Goal: Transaction & Acquisition: Purchase product/service

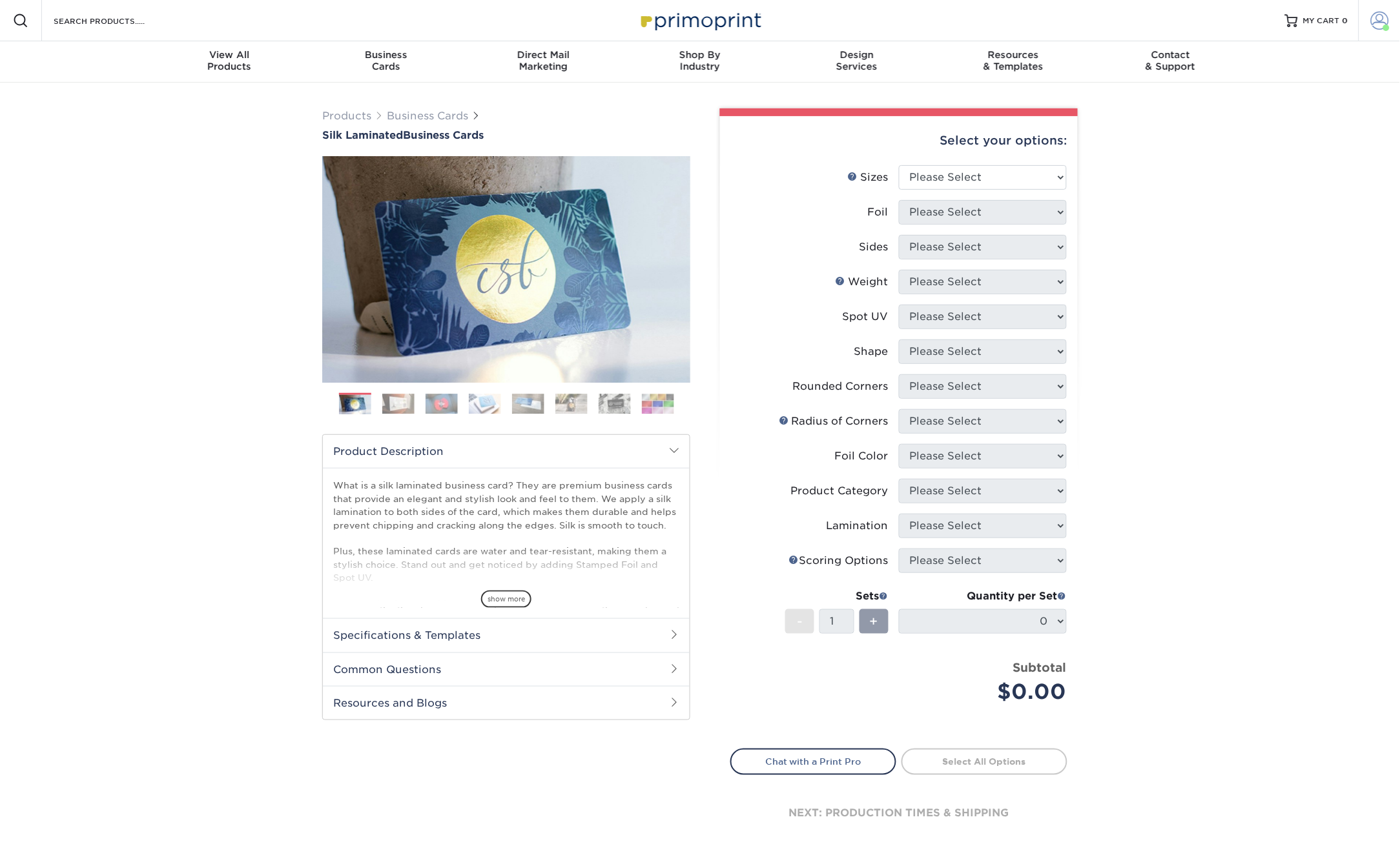
click at [1374, 23] on span at bounding box center [1379, 20] width 18 height 18
click at [1210, 298] on div "Products Business Cards Silk Laminated Business Cards Previous Next" at bounding box center [700, 491] width 1400 height 817
click at [1376, 26] on span at bounding box center [1379, 20] width 18 height 18
click at [1258, 133] on link "Order History" at bounding box center [1303, 142] width 162 height 17
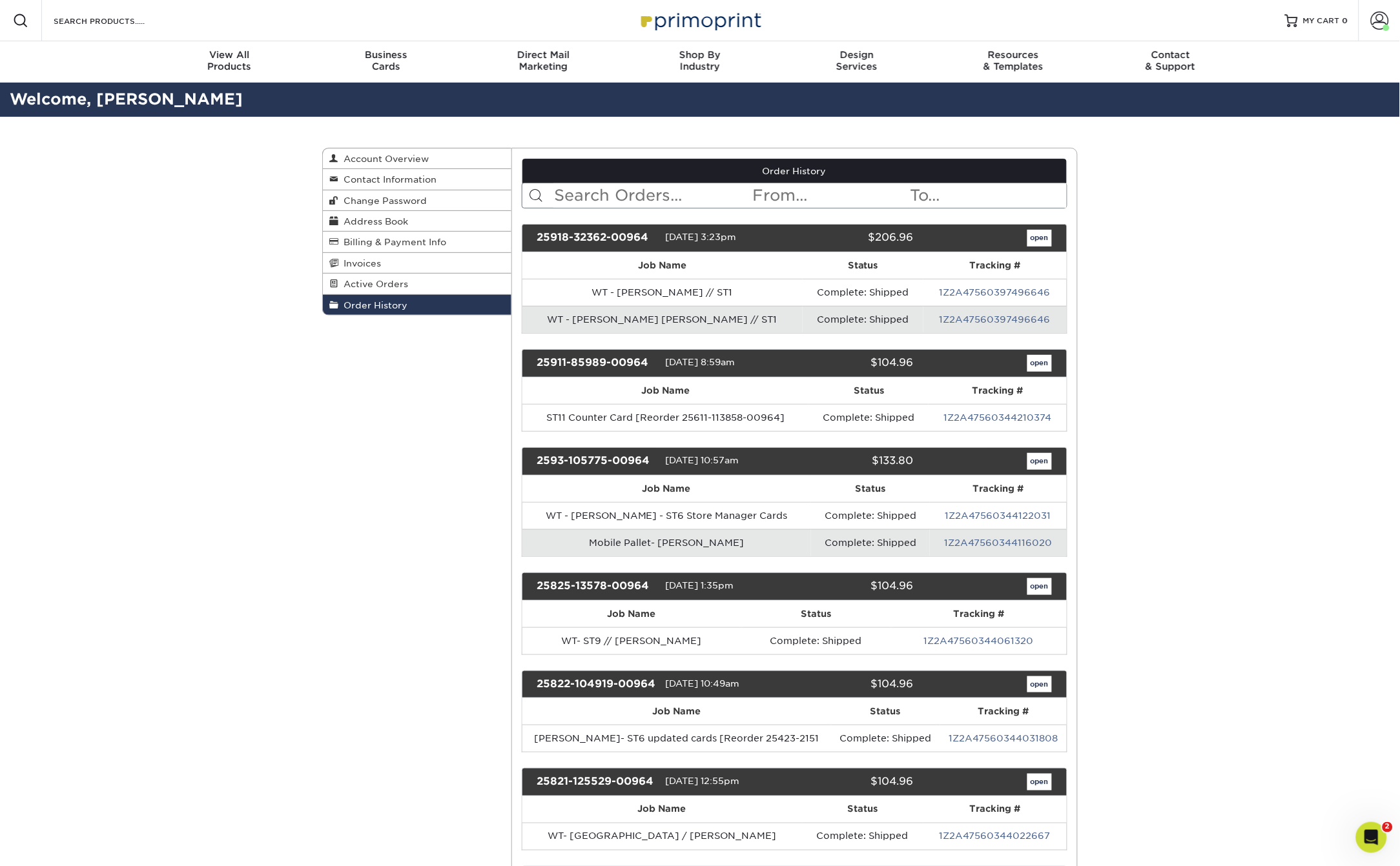
click at [654, 200] on input "text" at bounding box center [652, 195] width 198 height 24
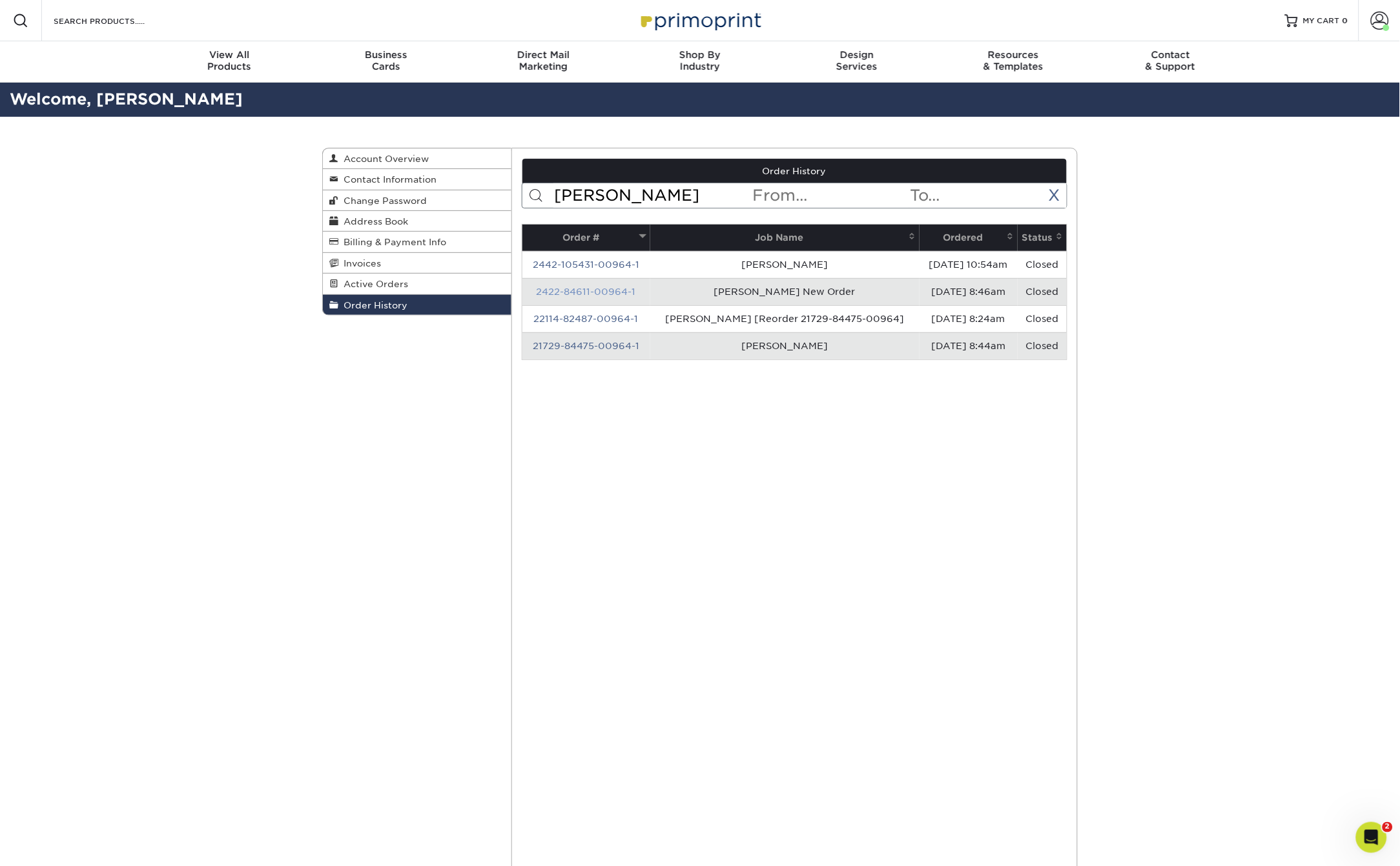
type input "[PERSON_NAME]"
click at [597, 288] on link "2422-84611-00964-1" at bounding box center [586, 292] width 99 height 10
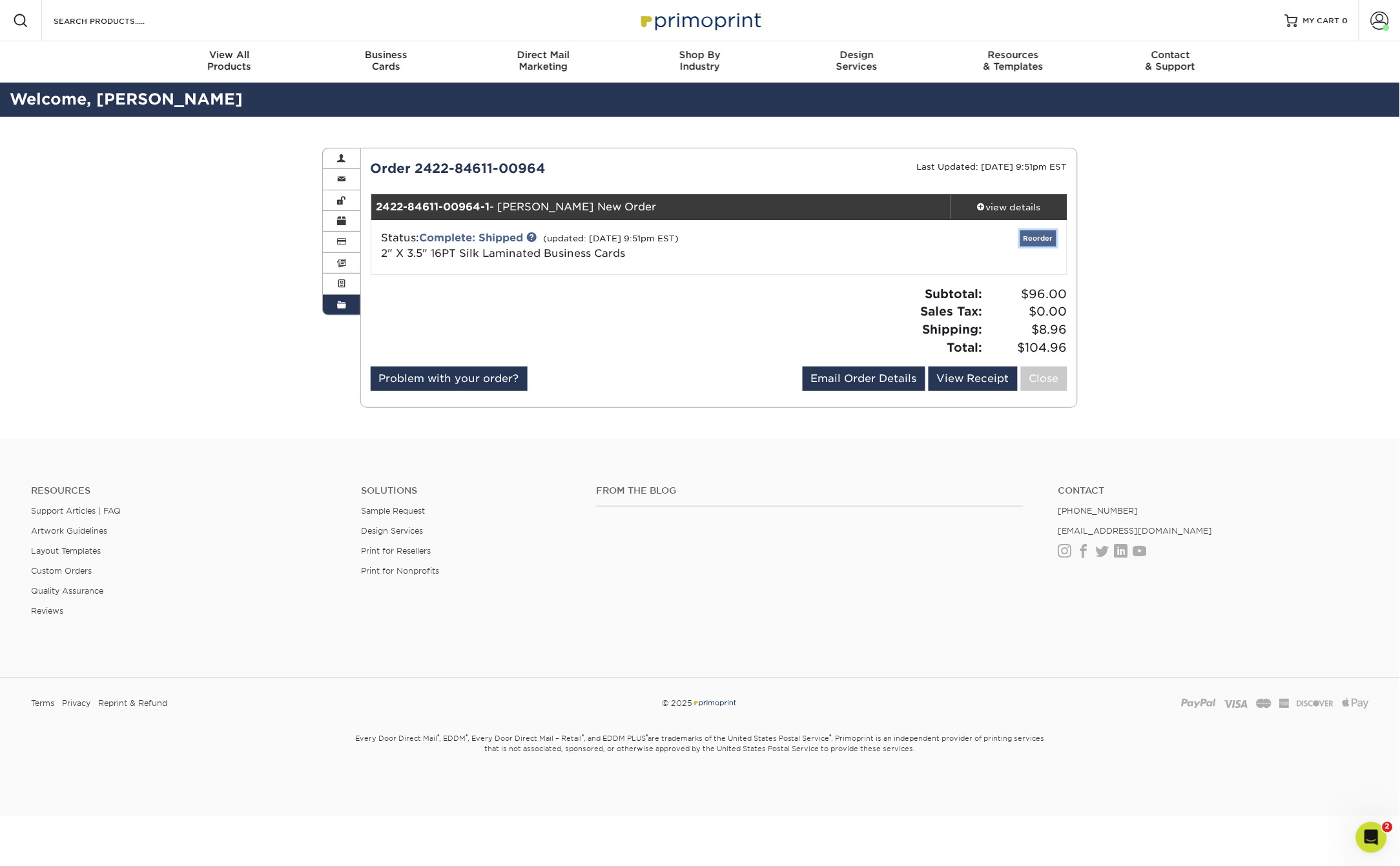
click at [1039, 240] on link "Reorder" at bounding box center [1038, 238] width 36 height 16
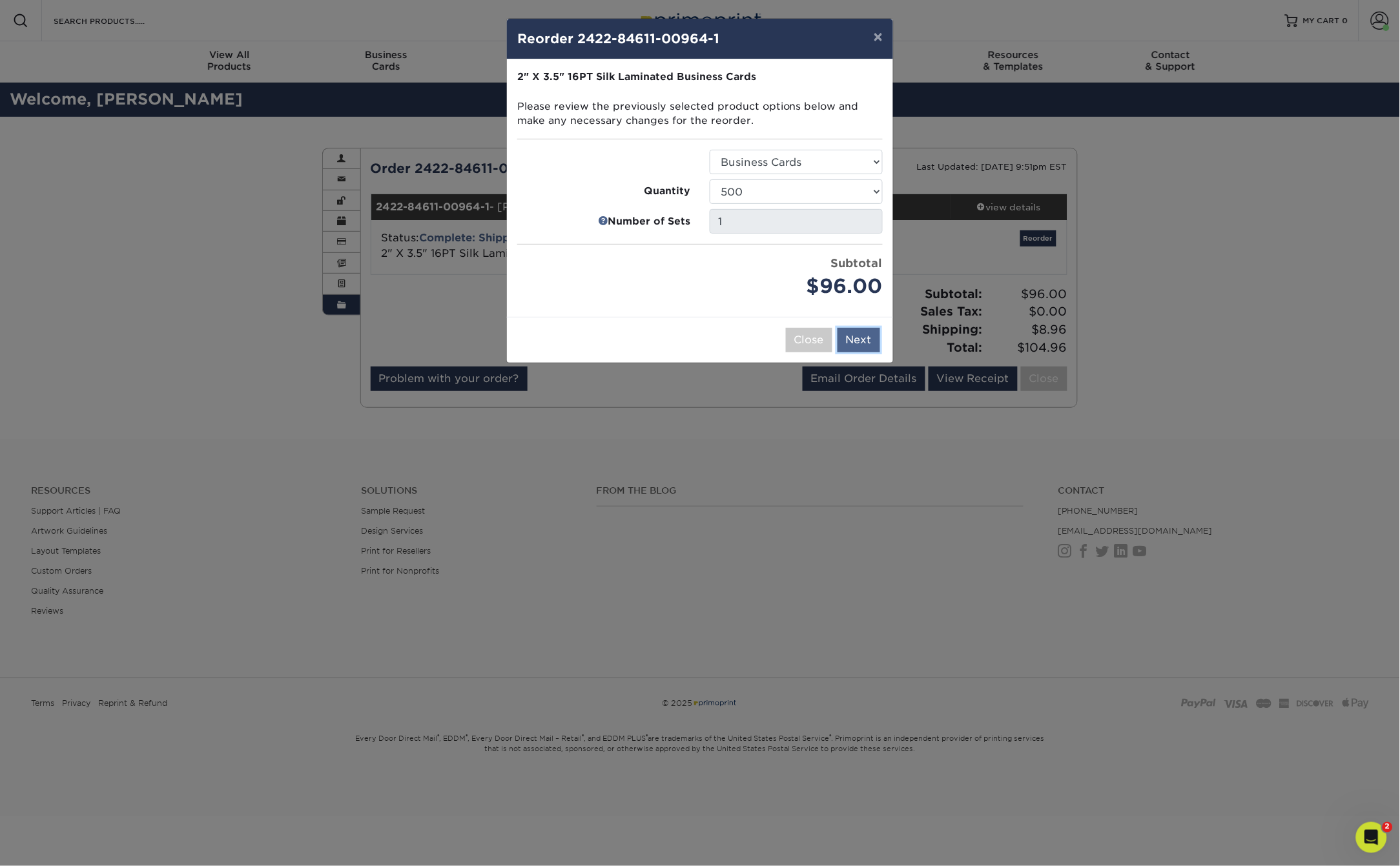
click at [858, 348] on button "Next" at bounding box center [859, 340] width 43 height 24
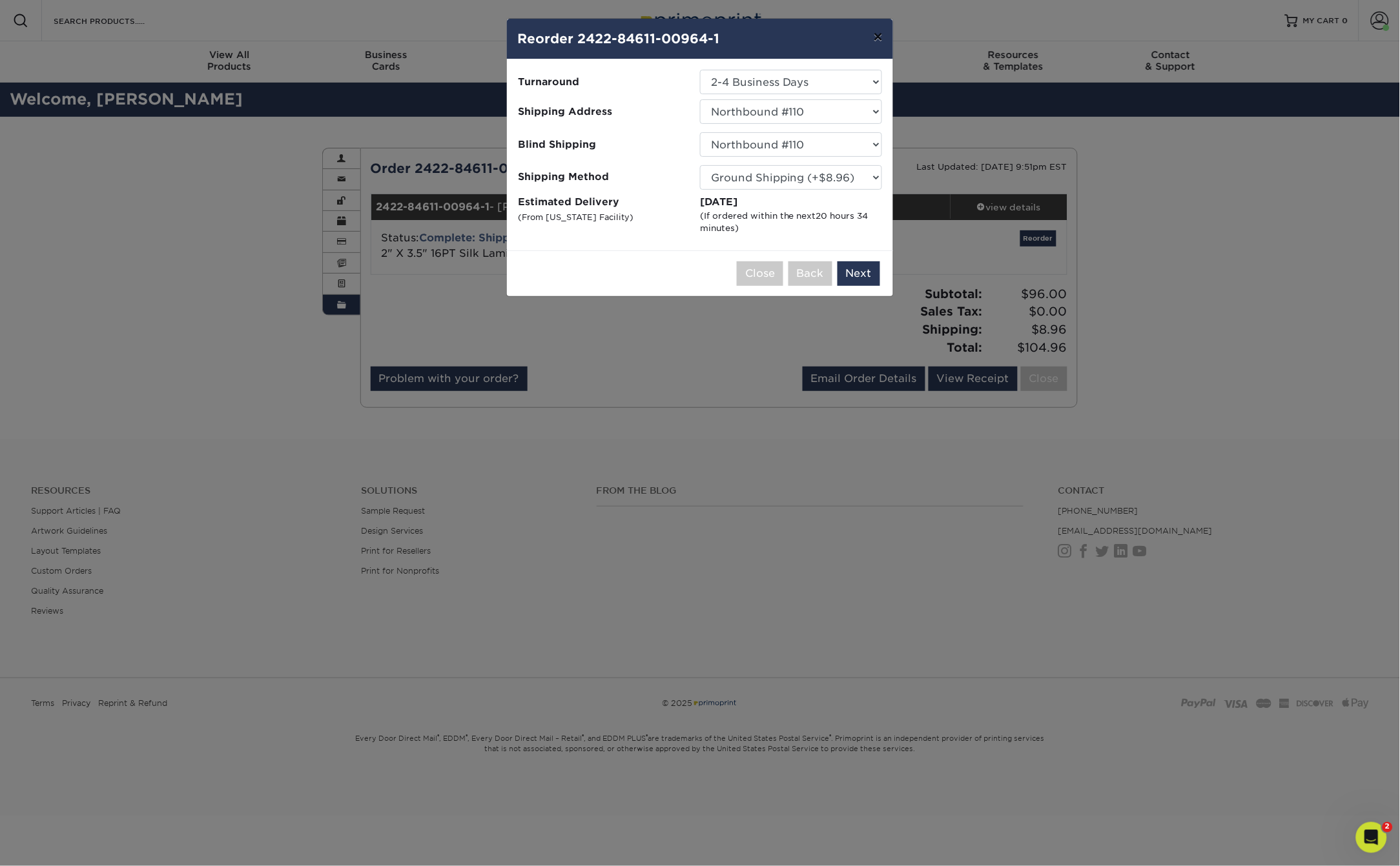
click at [872, 35] on button "×" at bounding box center [878, 36] width 30 height 36
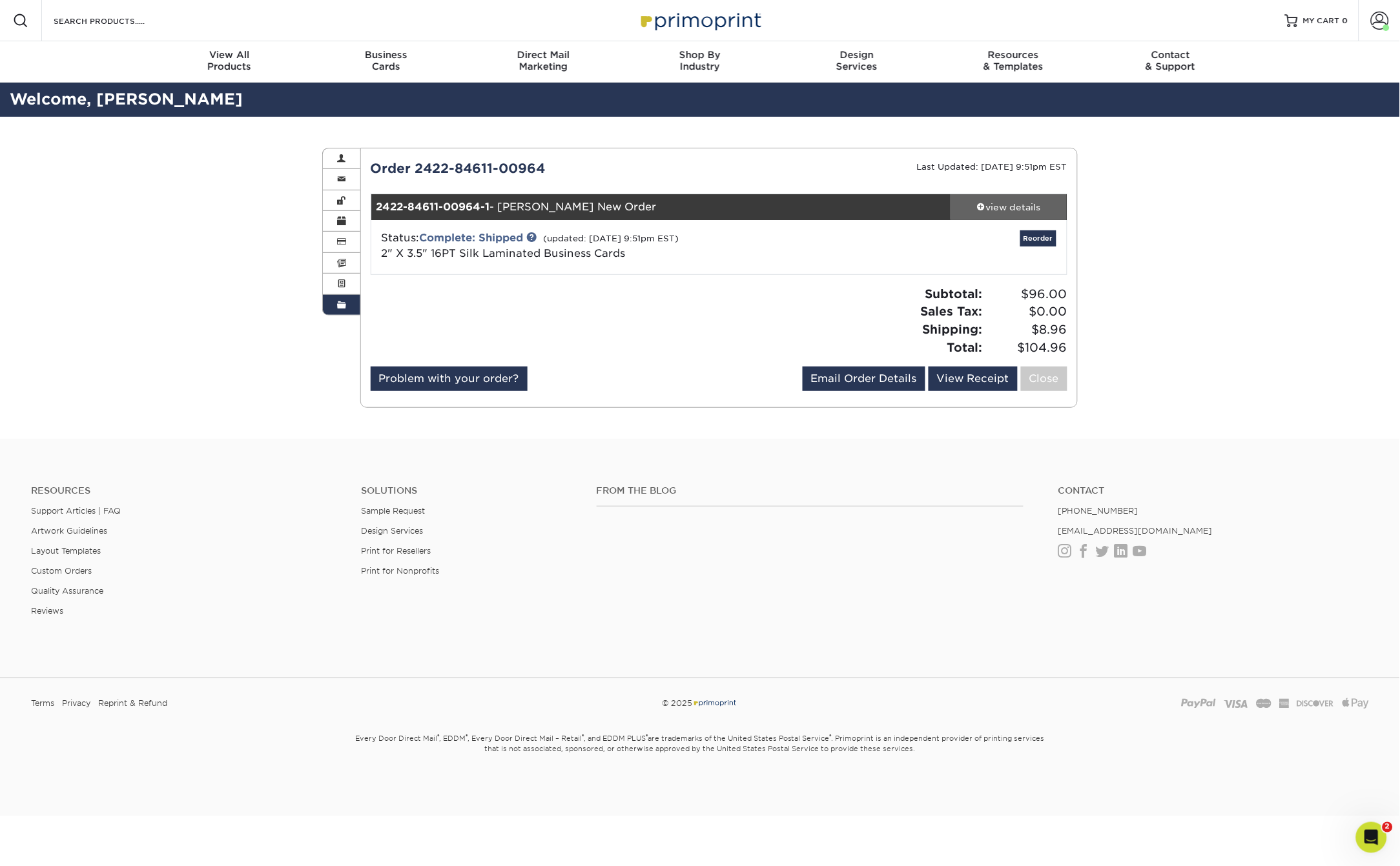
click at [997, 205] on div "view details" at bounding box center [1009, 207] width 116 height 13
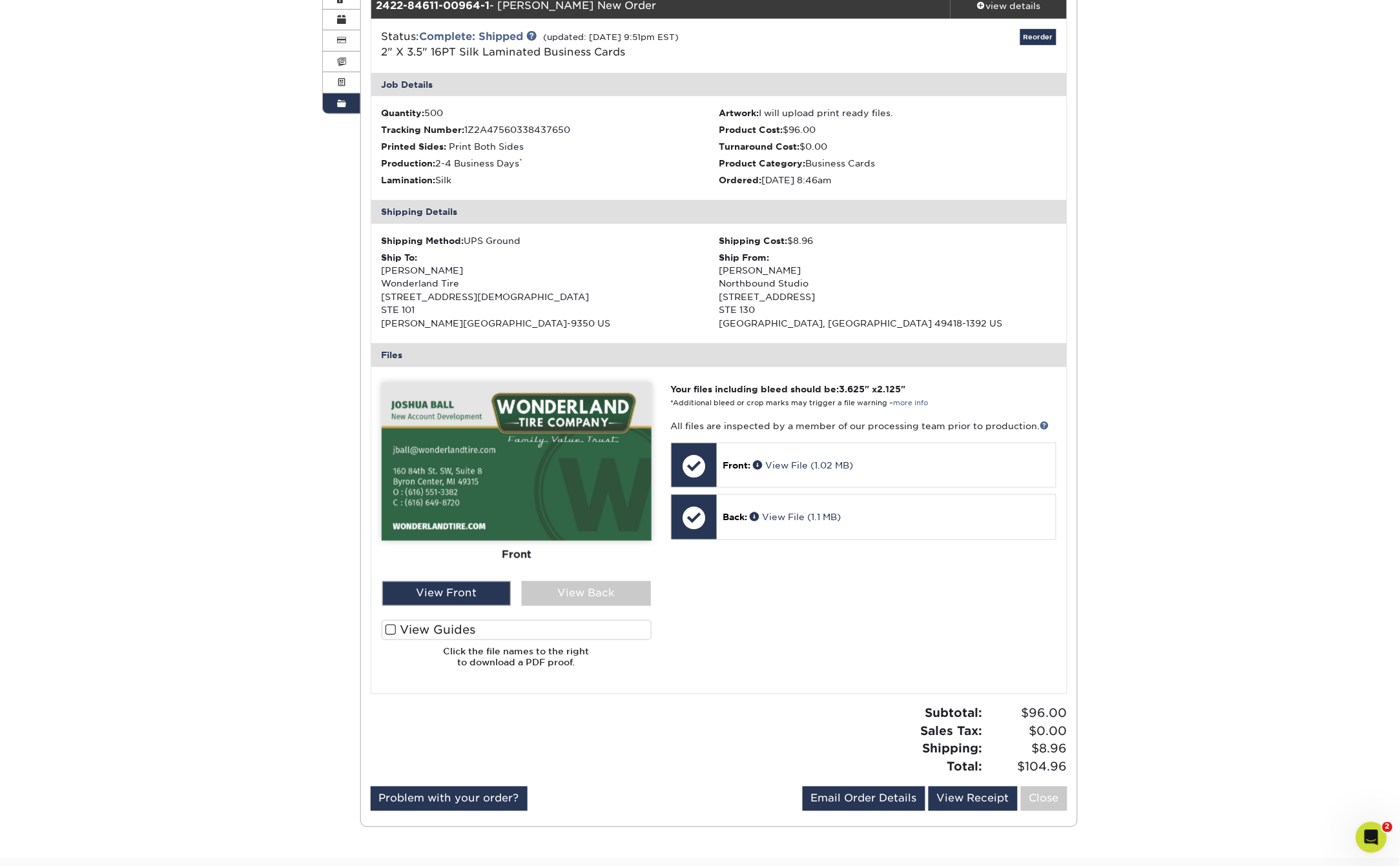
scroll to position [205, 0]
